Goal: Check status: Check status

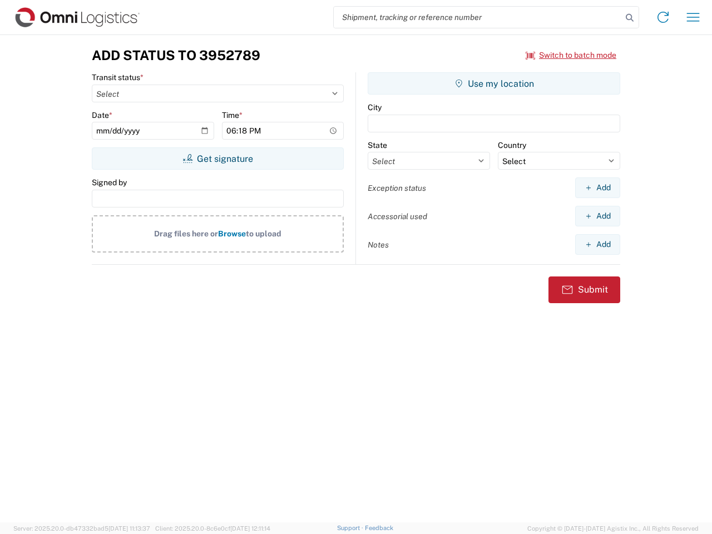
click at [478, 17] on input "search" at bounding box center [478, 17] width 288 height 21
click at [630, 18] on icon at bounding box center [630, 18] width 16 height 16
click at [663, 17] on icon at bounding box center [663, 17] width 18 height 18
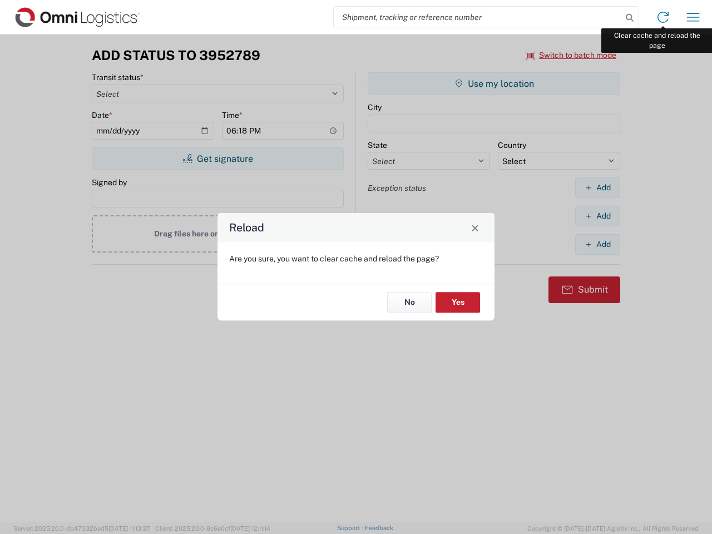
click at [693, 17] on div "Reload Are you sure, you want to clear cache and reload the page? No Yes" at bounding box center [356, 267] width 712 height 534
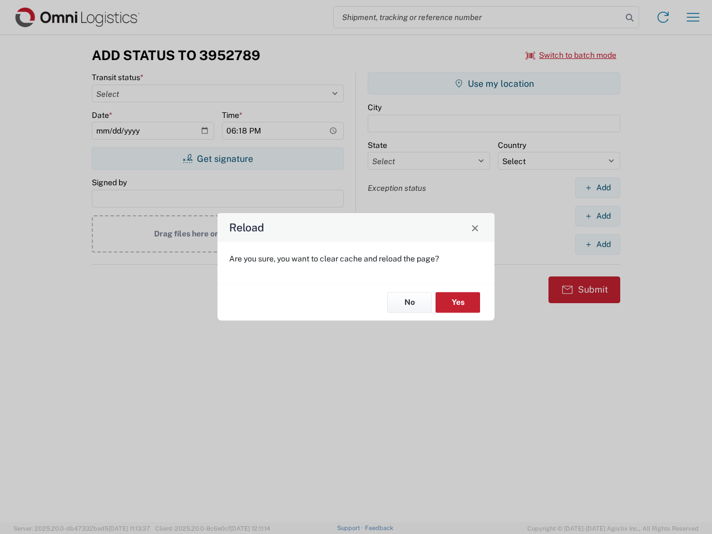
click at [571, 55] on div "Reload Are you sure, you want to clear cache and reload the page? No Yes" at bounding box center [356, 267] width 712 height 534
click at [217, 159] on div "Reload Are you sure, you want to clear cache and reload the page? No Yes" at bounding box center [356, 267] width 712 height 534
click at [494, 83] on div "Reload Are you sure, you want to clear cache and reload the page? No Yes" at bounding box center [356, 267] width 712 height 534
click at [597, 187] on div "Reload Are you sure, you want to clear cache and reload the page? No Yes" at bounding box center [356, 267] width 712 height 534
click at [597, 216] on div "Reload Are you sure, you want to clear cache and reload the page? No Yes" at bounding box center [356, 267] width 712 height 534
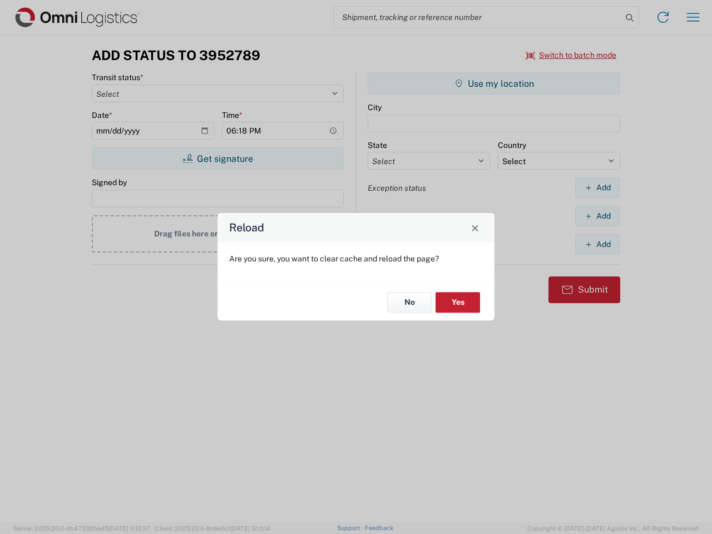
click at [597, 244] on div "Reload Are you sure, you want to clear cache and reload the page? No Yes" at bounding box center [356, 267] width 712 height 534
